Goal: Task Accomplishment & Management: Use online tool/utility

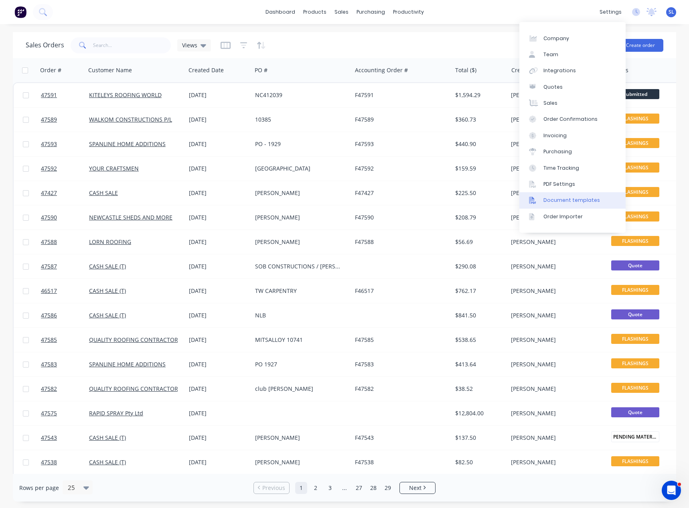
click at [558, 194] on link "Document templates" at bounding box center [572, 200] width 106 height 16
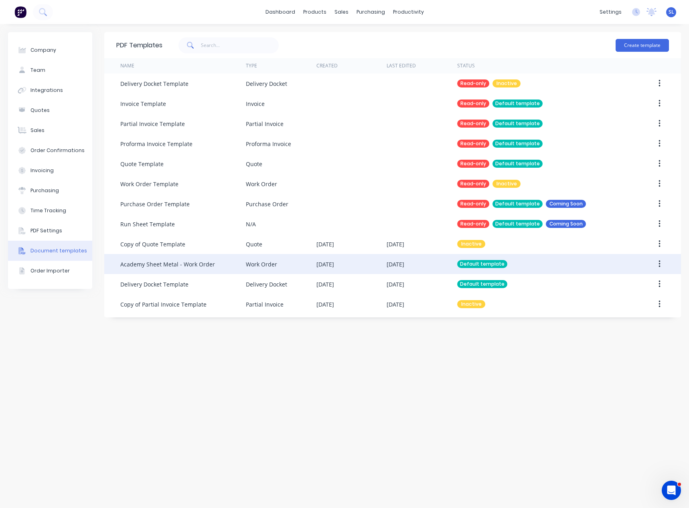
click at [230, 265] on div "Academy Sheet Metal - Work Order" at bounding box center [182, 264] width 125 height 20
